Goal: Information Seeking & Learning: Compare options

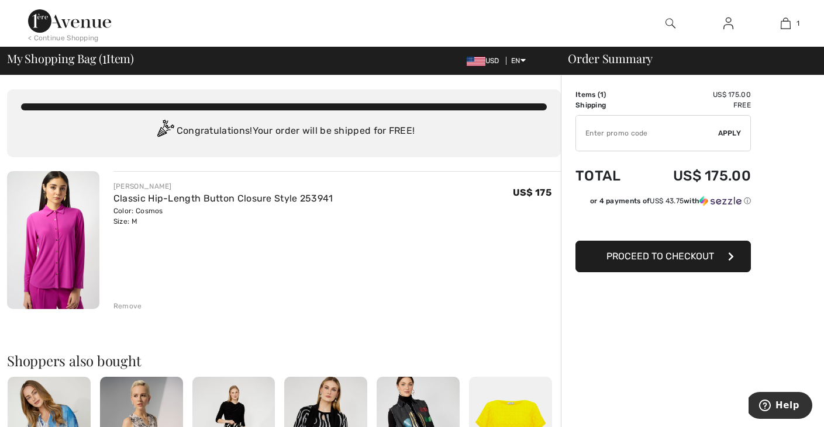
click at [89, 29] on img at bounding box center [69, 20] width 83 height 23
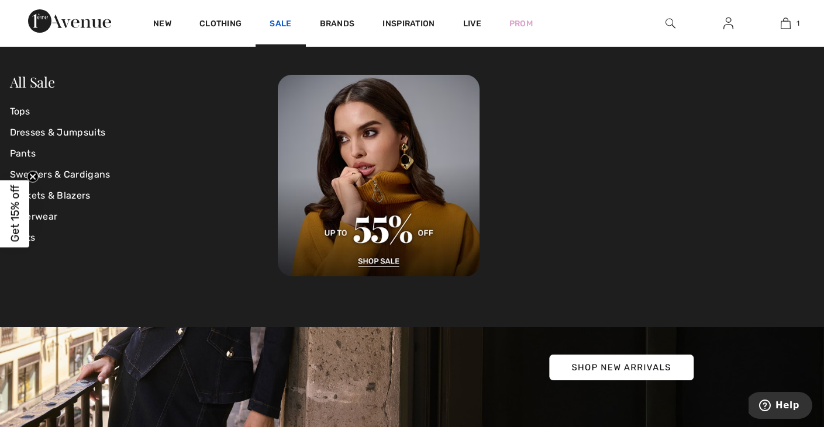
click at [276, 26] on link "Sale" at bounding box center [281, 25] width 22 height 12
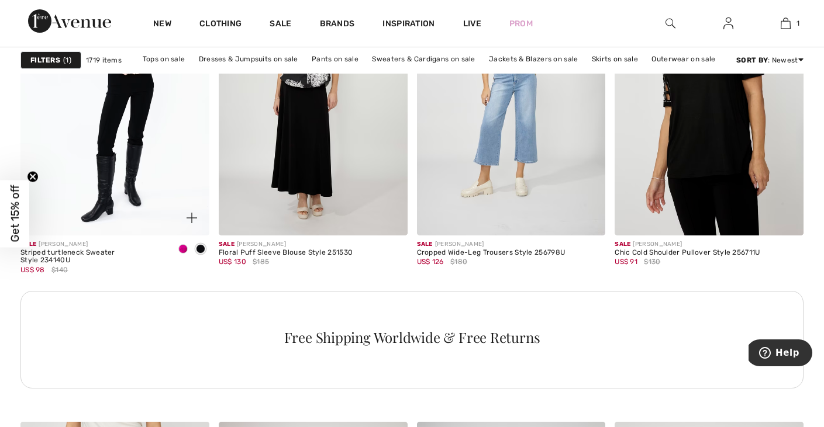
scroll to position [1254, 0]
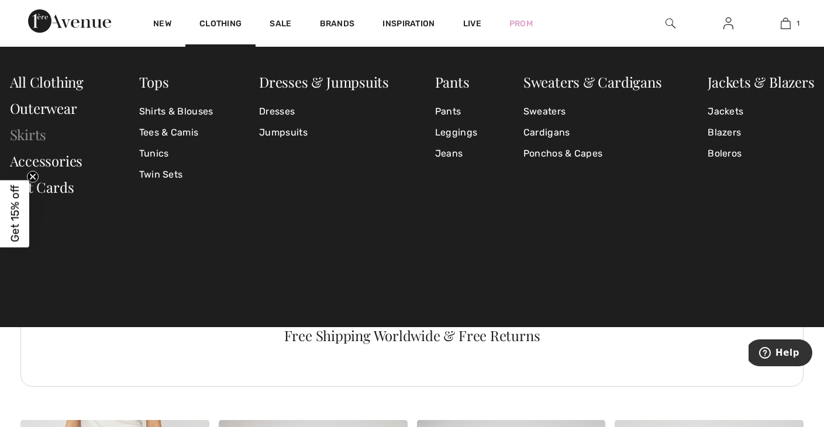
click at [22, 133] on link "Skirts" at bounding box center [28, 134] width 37 height 19
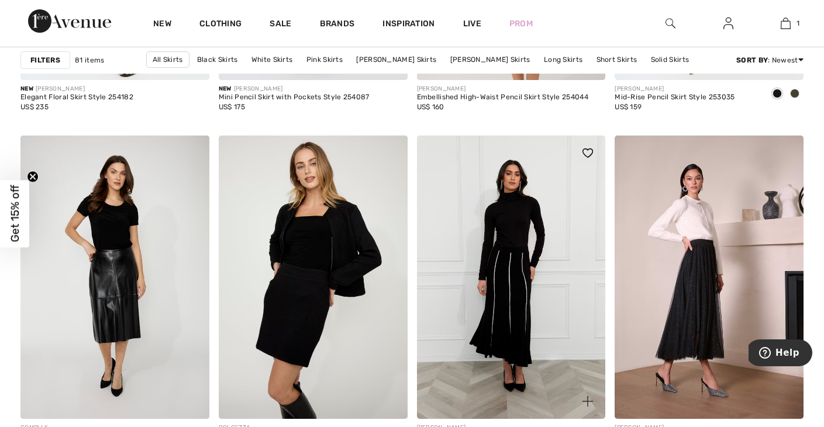
scroll to position [1058, 0]
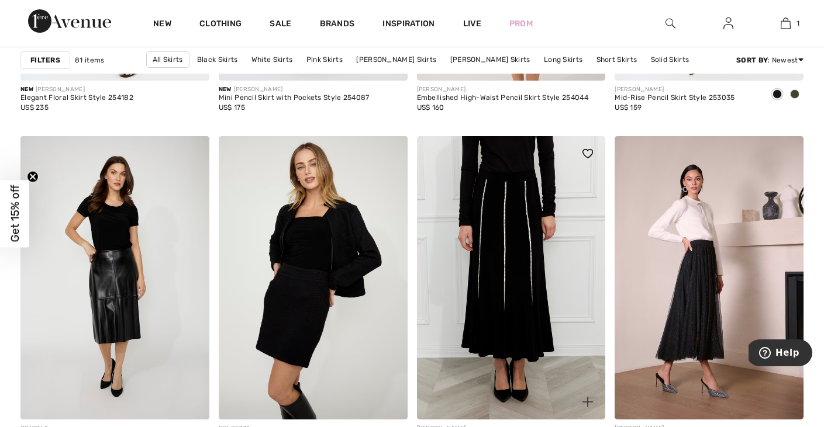
click at [516, 194] on img at bounding box center [511, 277] width 189 height 283
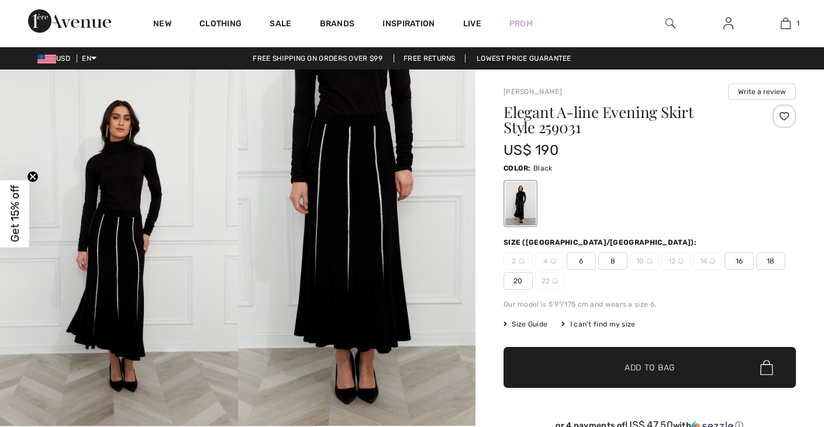
checkbox input "true"
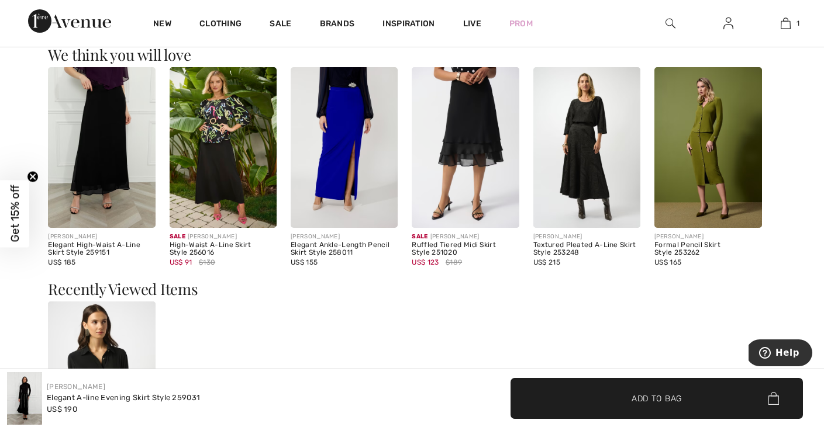
scroll to position [903, 0]
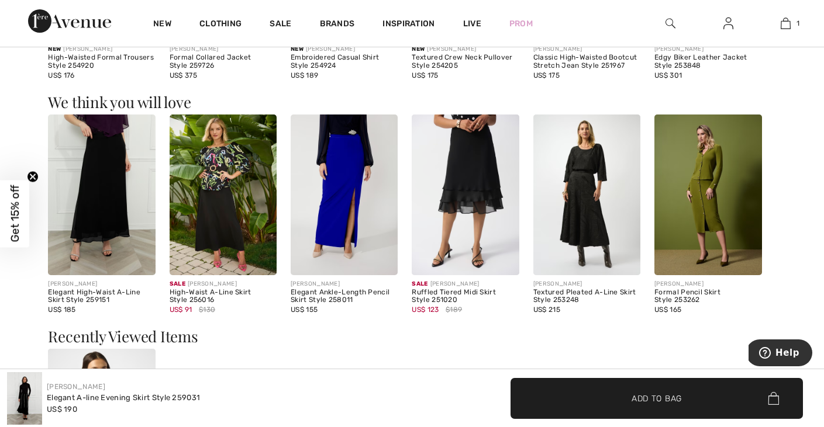
click at [663, 196] on img at bounding box center [707, 195] width 107 height 161
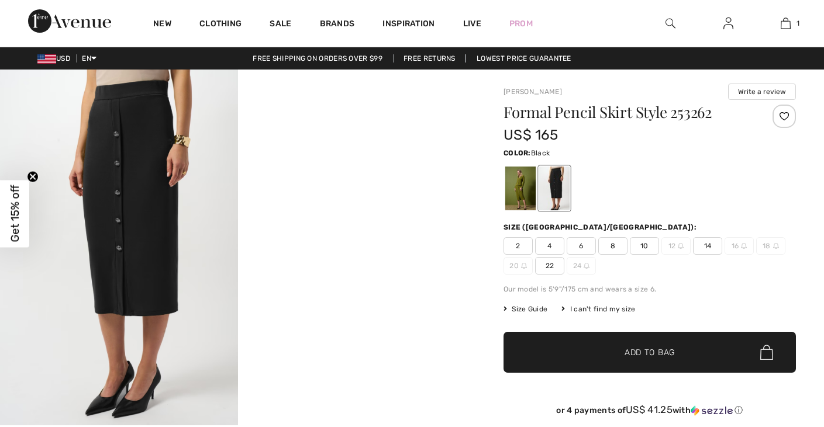
checkbox input "true"
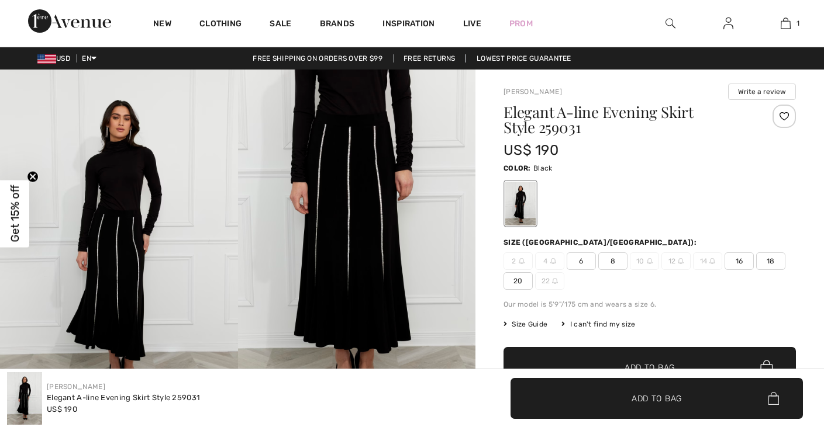
checkbox input "true"
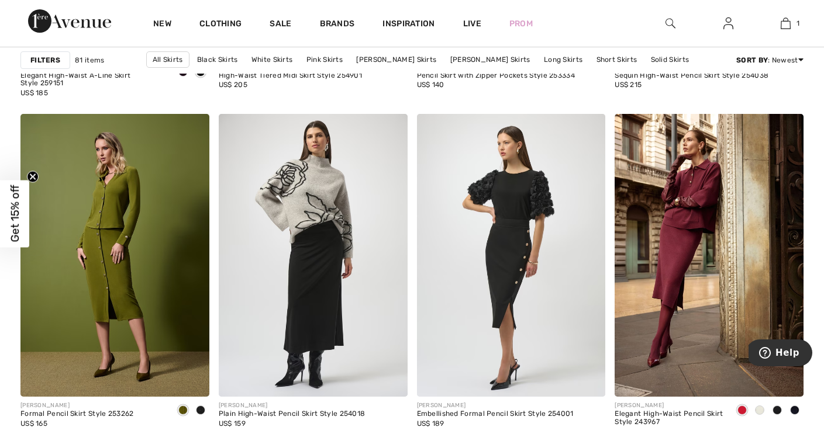
scroll to position [1925, 0]
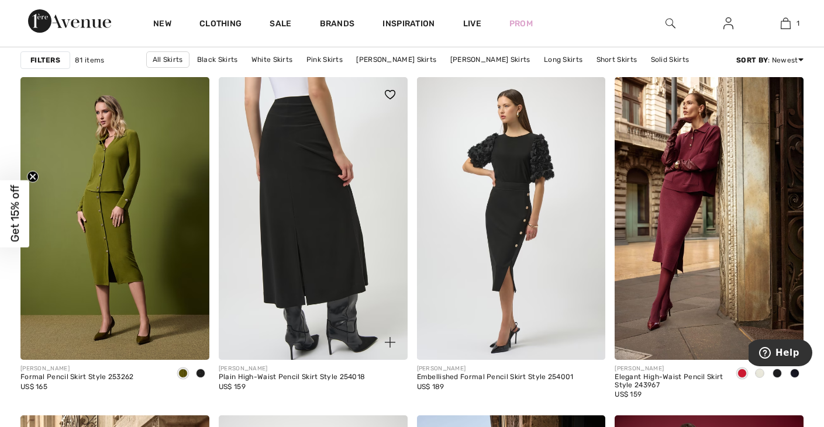
click at [257, 226] on img at bounding box center [313, 218] width 189 height 283
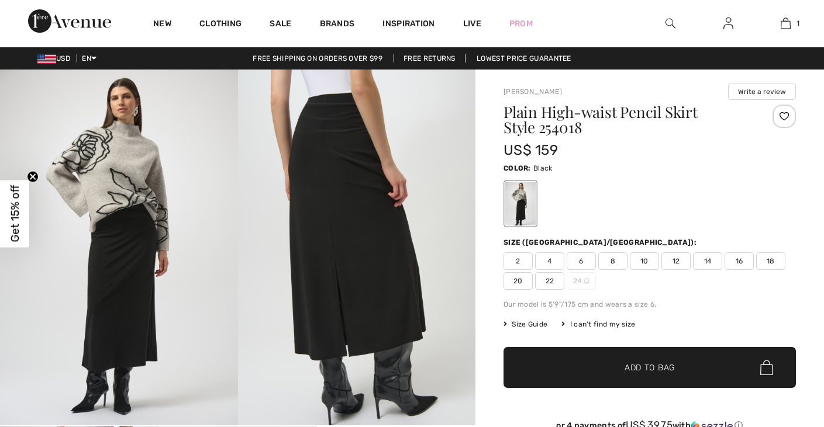
checkbox input "true"
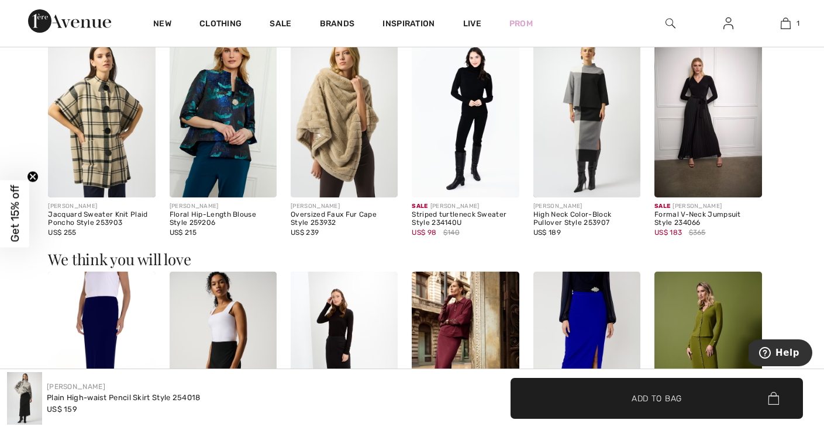
scroll to position [751, 0]
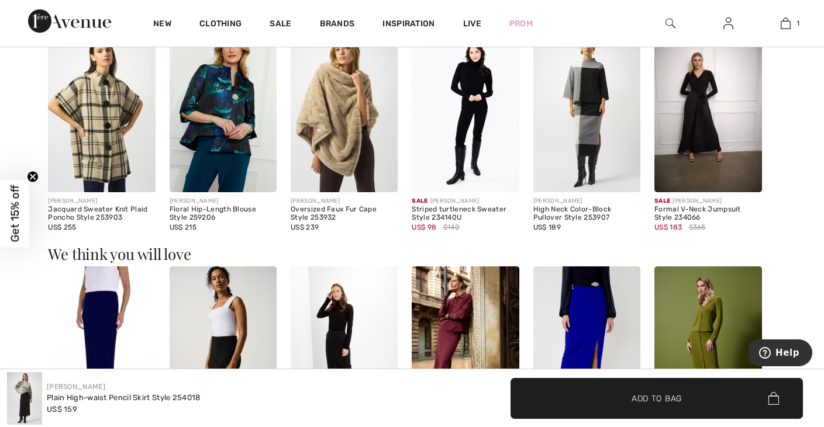
click at [319, 135] on img at bounding box center [344, 112] width 107 height 161
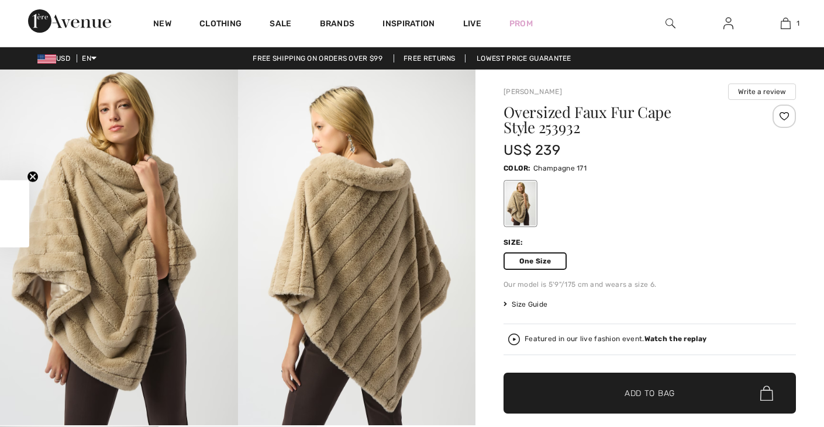
checkbox input "true"
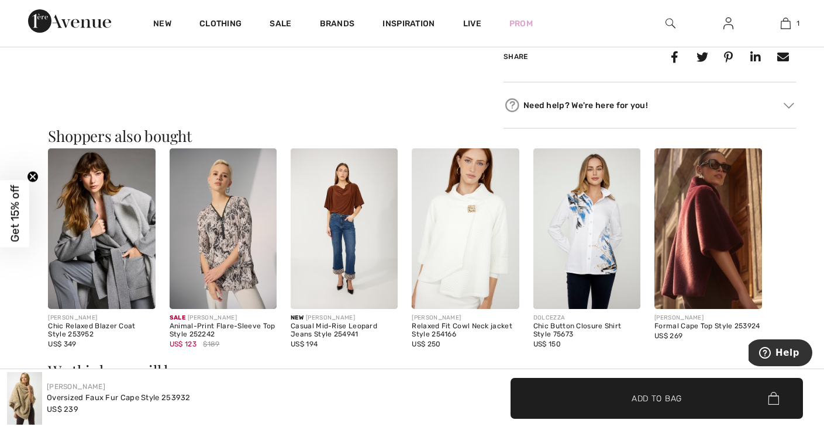
scroll to position [692, 0]
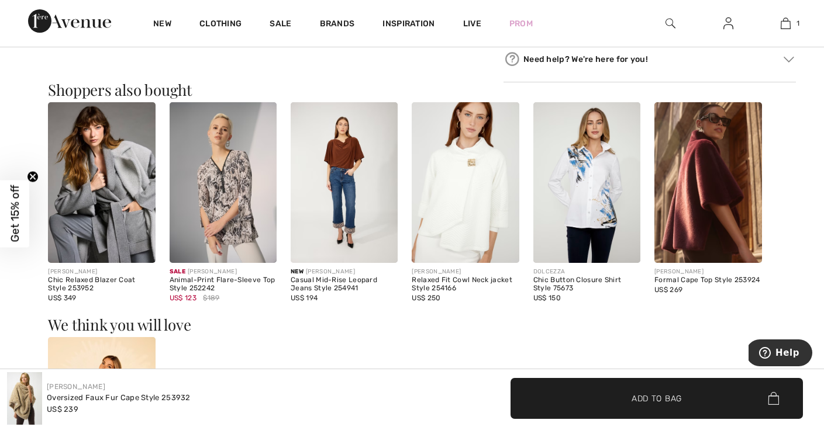
click at [75, 222] on img at bounding box center [101, 182] width 107 height 161
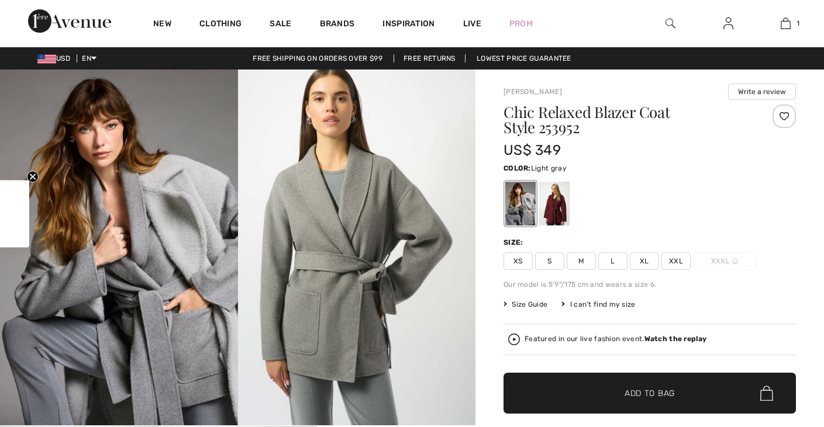
checkbox input "true"
click at [375, 233] on img at bounding box center [357, 248] width 238 height 356
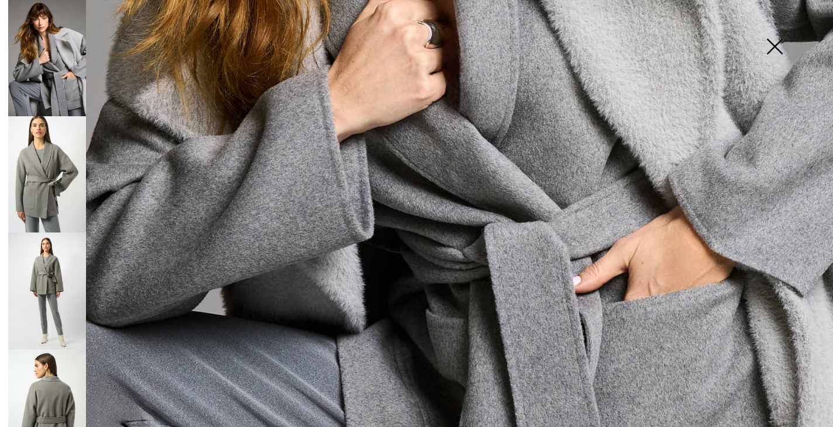
scroll to position [554, 0]
click at [33, 172] on img at bounding box center [47, 174] width 78 height 116
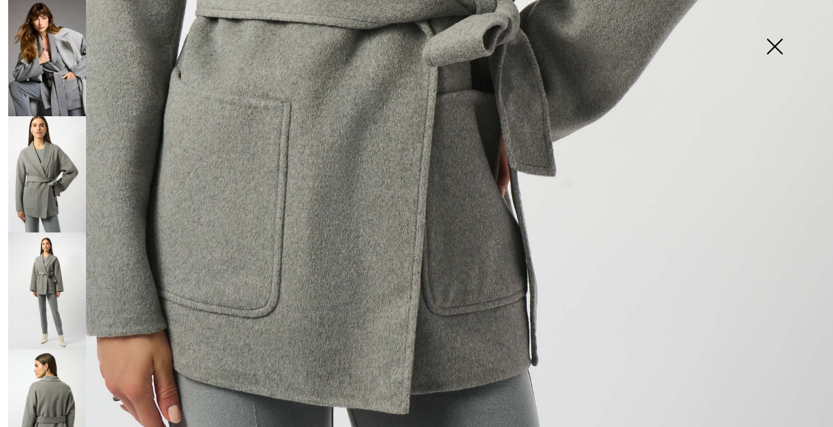
scroll to position [688, 0]
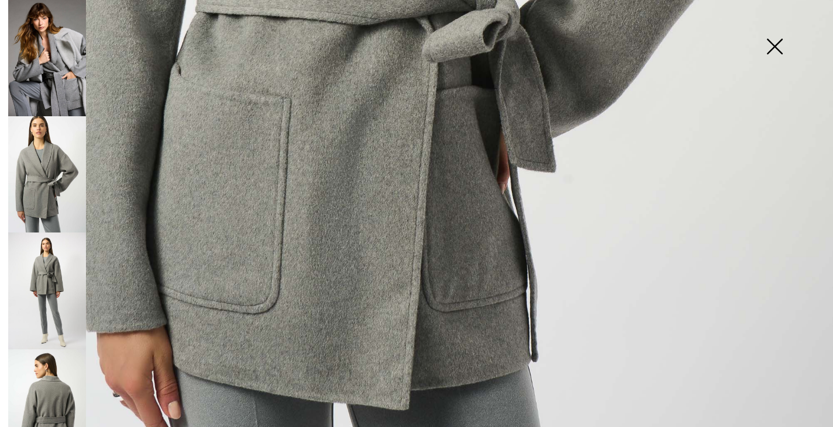
click at [34, 264] on img at bounding box center [47, 291] width 78 height 116
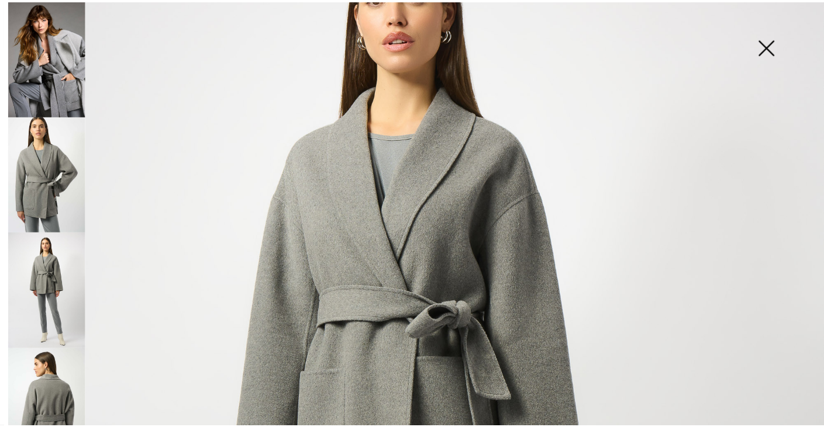
scroll to position [87, 0]
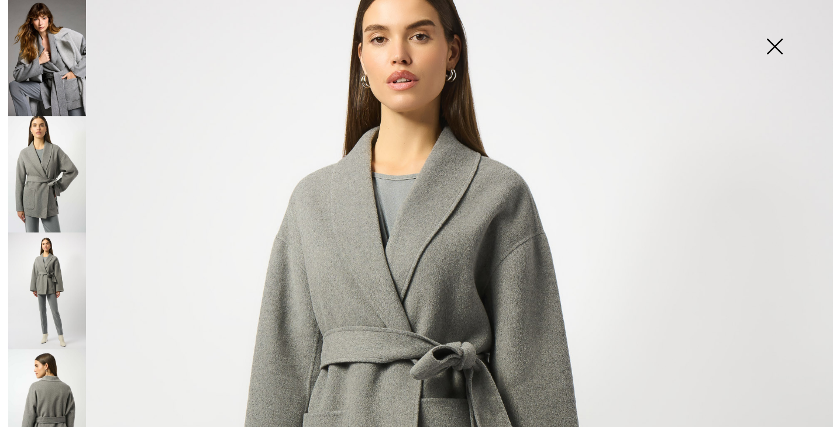
click at [769, 42] on img at bounding box center [774, 48] width 58 height 60
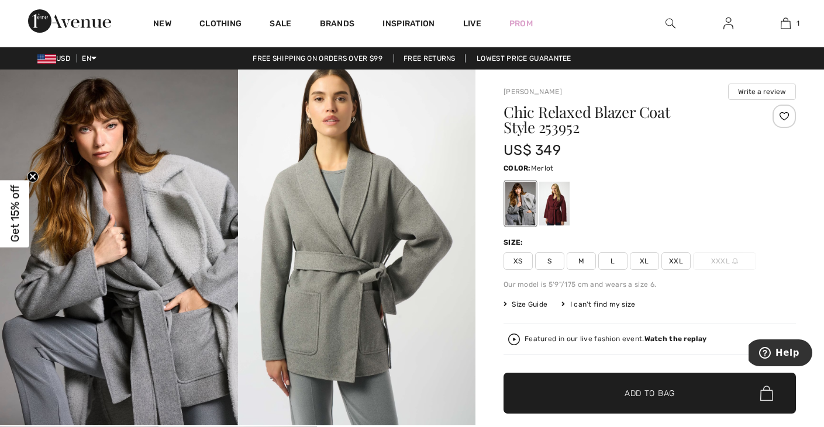
click at [539, 225] on div at bounding box center [554, 204] width 30 height 44
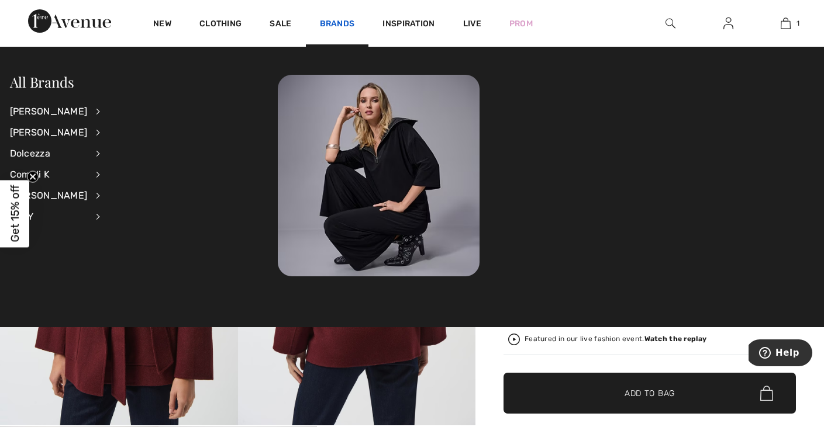
click at [341, 23] on link "Brands" at bounding box center [337, 25] width 35 height 12
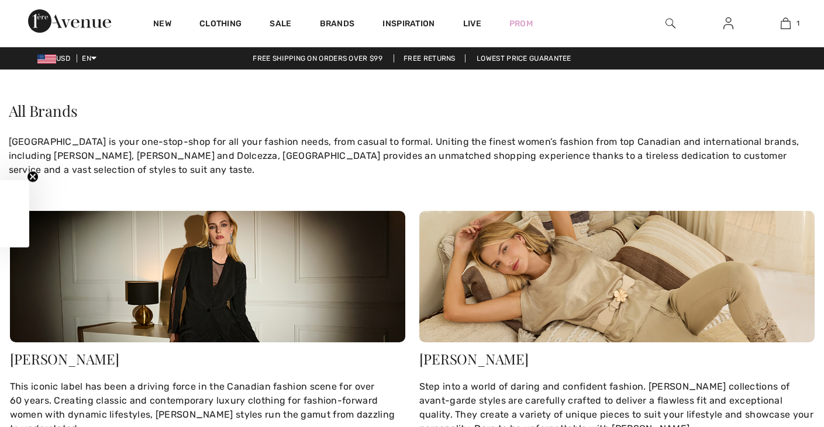
checkbox input "true"
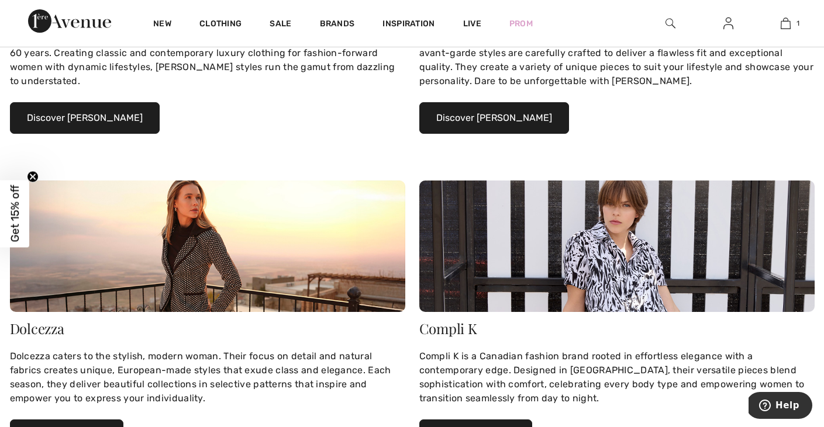
scroll to position [394, 0]
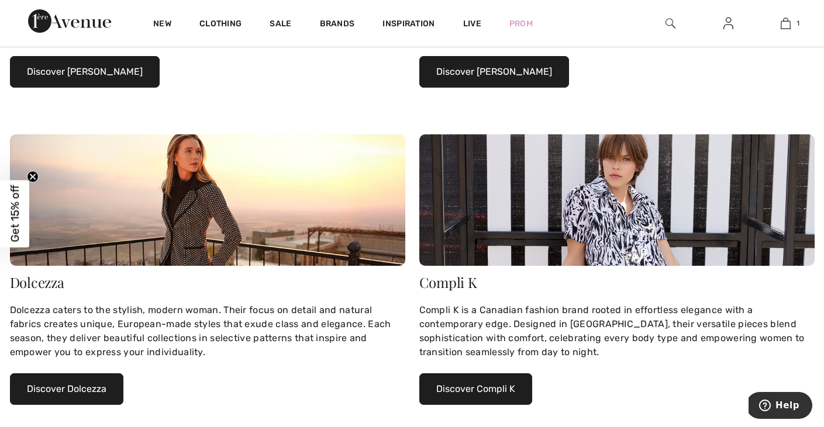
click at [98, 398] on button "Discover Dolcezza" at bounding box center [66, 390] width 113 height 32
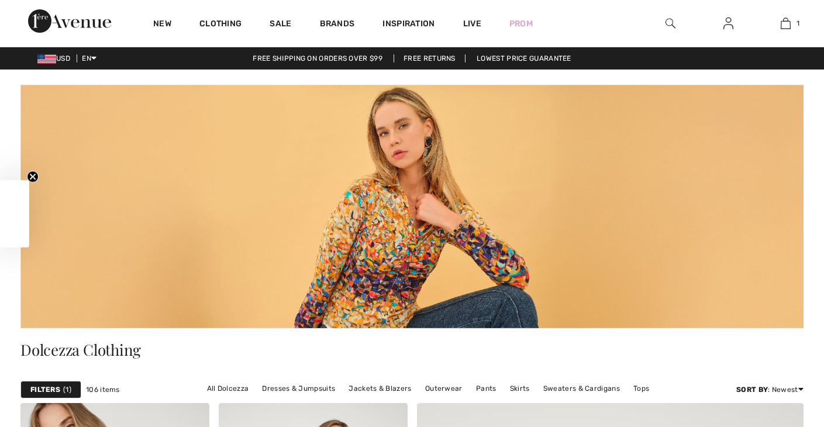
checkbox input "true"
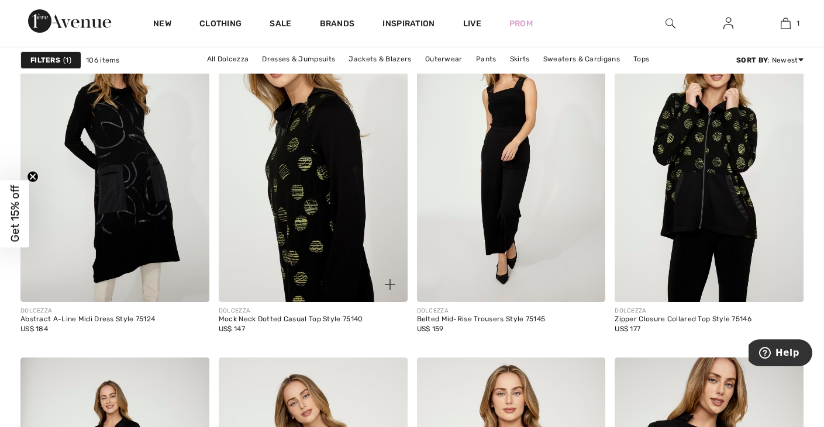
scroll to position [4542, 0]
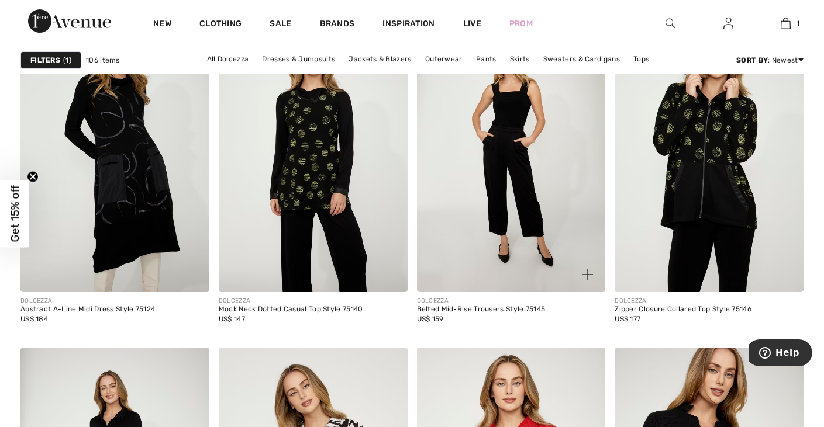
click at [462, 175] on img at bounding box center [511, 150] width 189 height 283
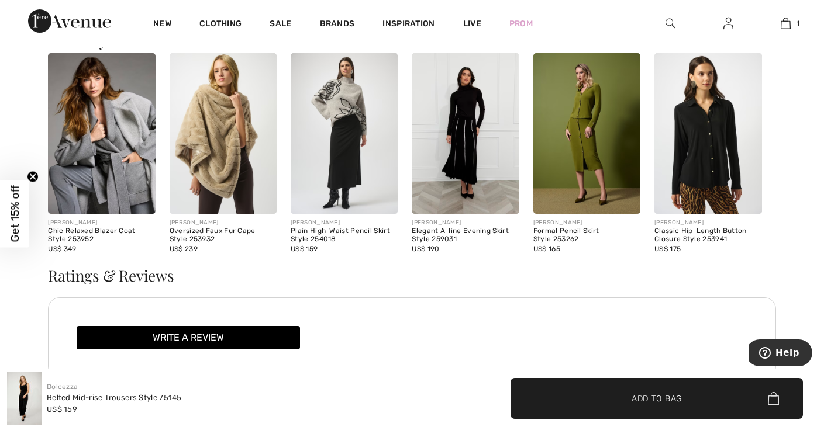
scroll to position [1507, 0]
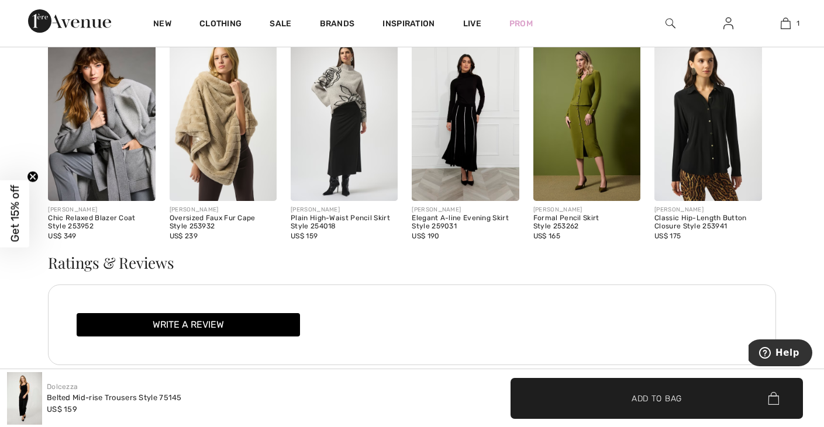
click at [451, 127] on img at bounding box center [465, 120] width 107 height 161
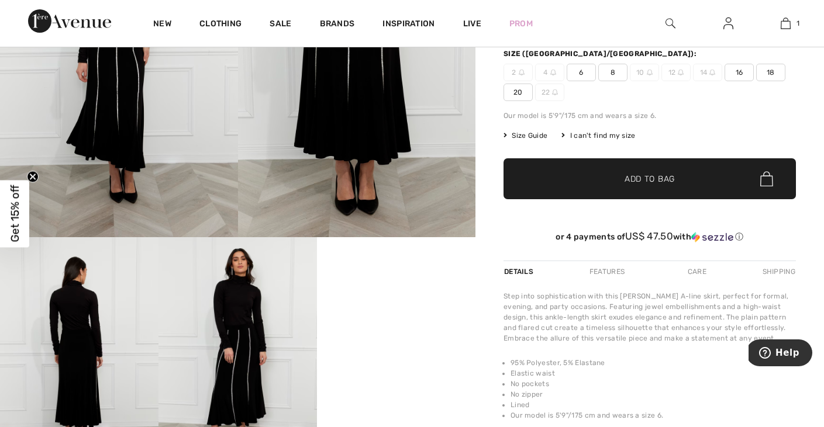
scroll to position [185, 0]
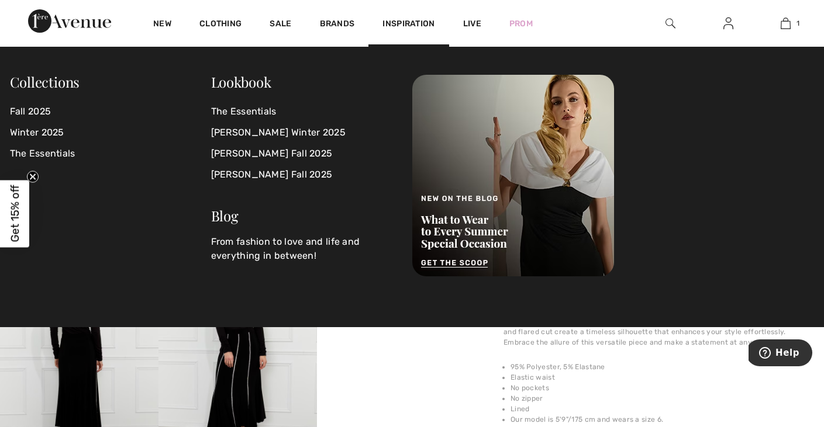
click at [434, 2] on div "Inspiration" at bounding box center [408, 23] width 80 height 47
